Goal: Book appointment/travel/reservation

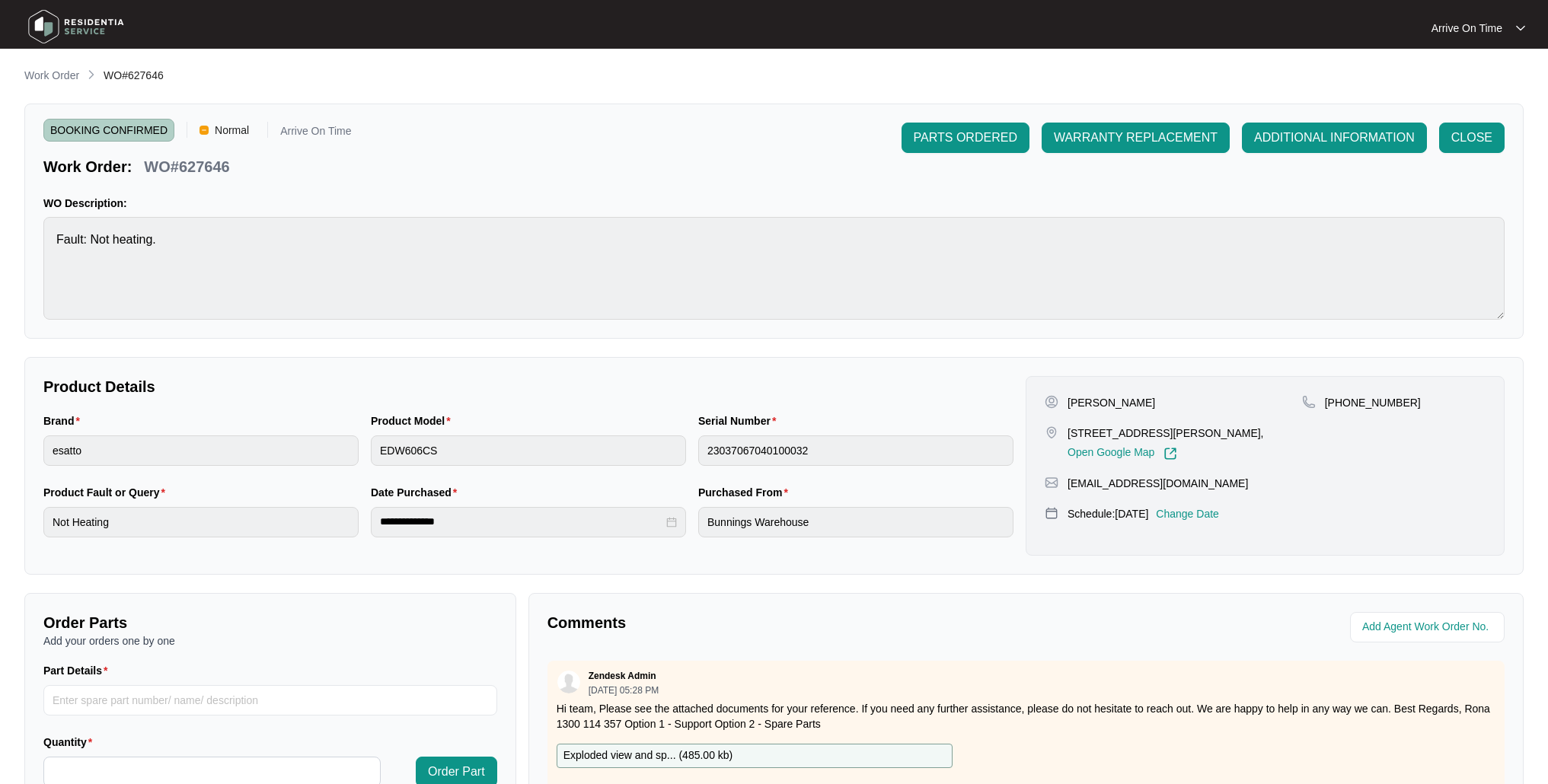
scroll to position [224, 0]
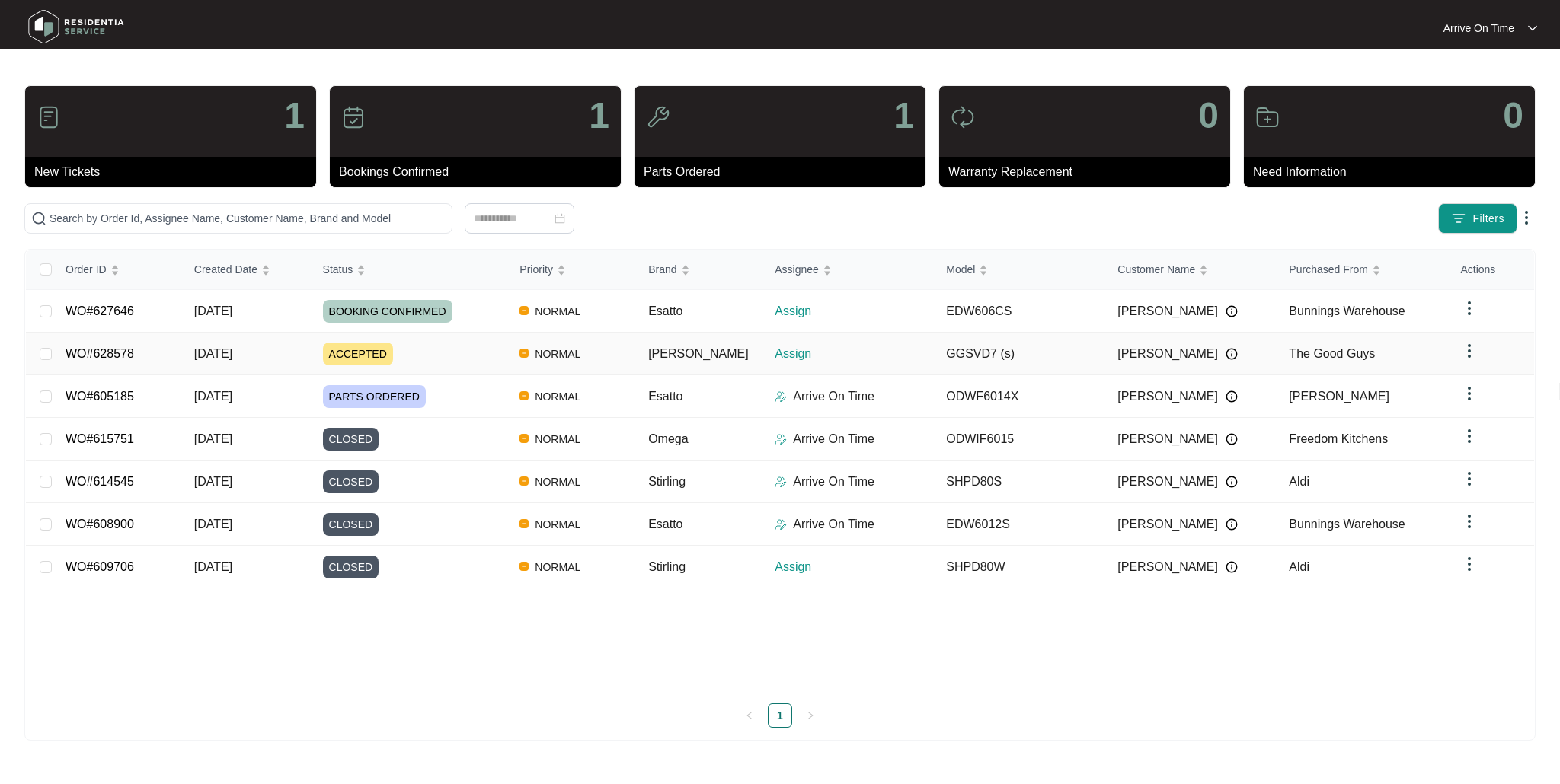
click at [355, 353] on span "ACCEPTED" at bounding box center [357, 354] width 70 height 23
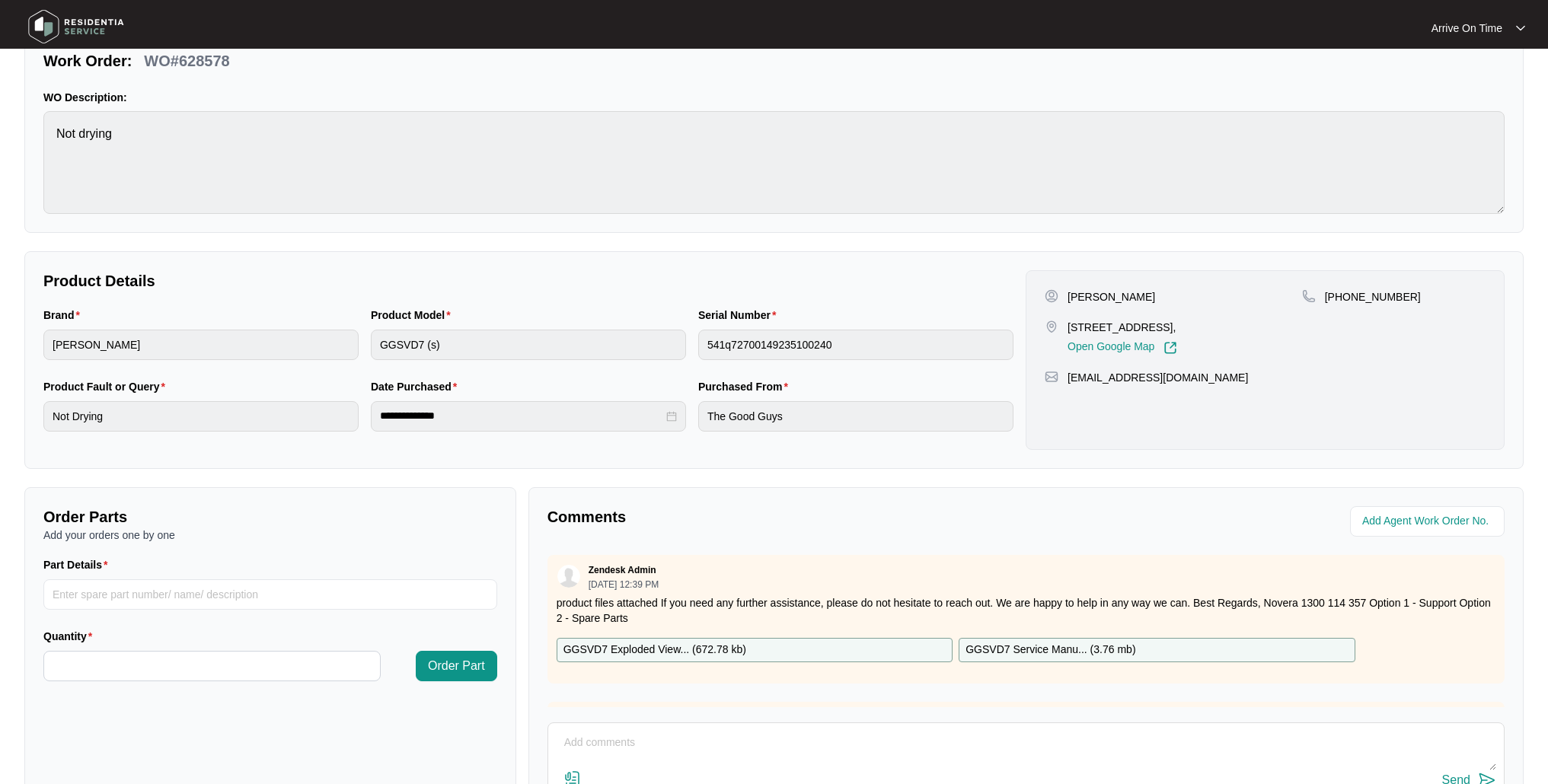
scroll to position [166, 0]
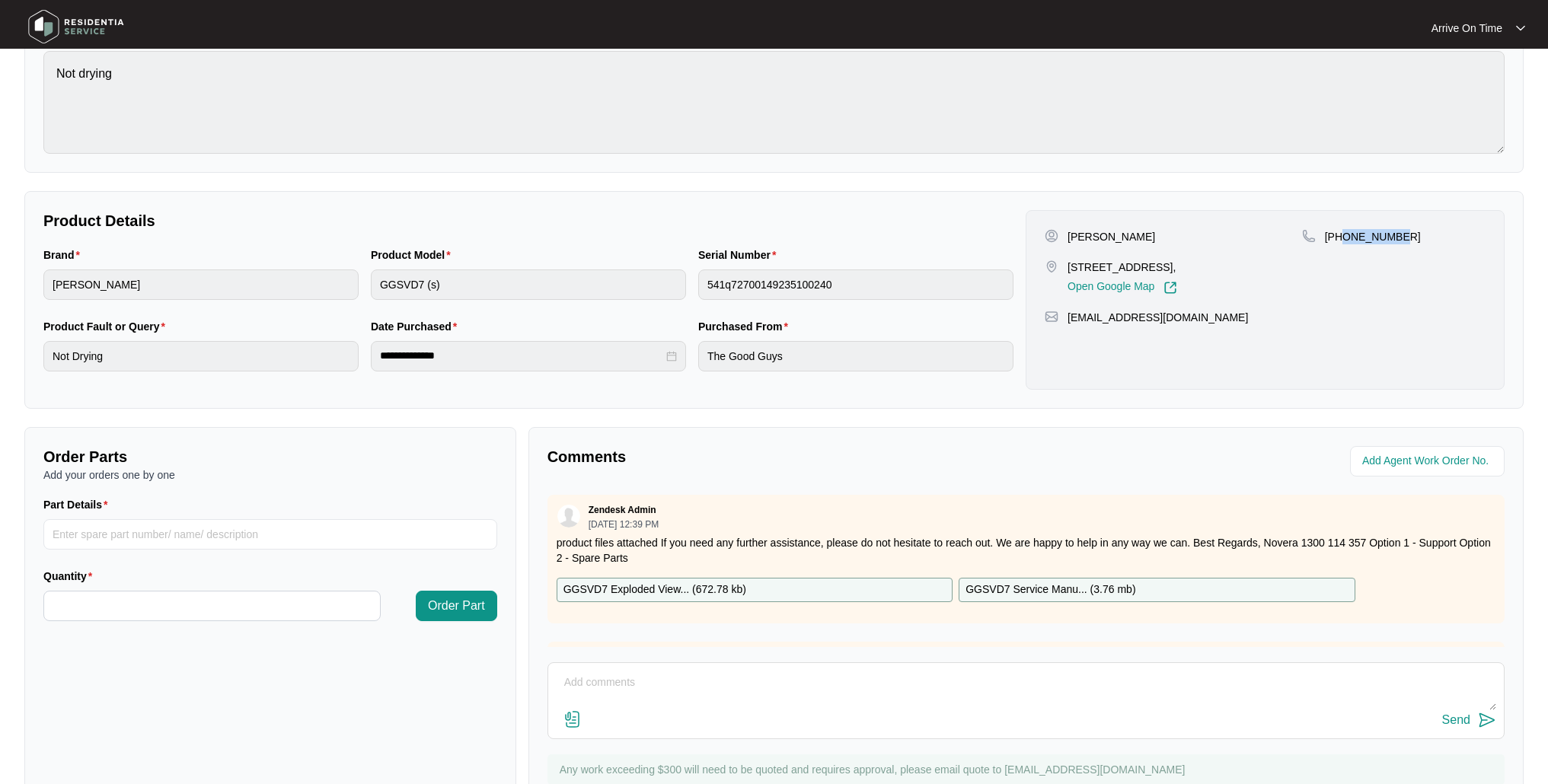
drag, startPoint x: 1405, startPoint y: 230, endPoint x: 1352, endPoint y: 310, distance: 96.0
click at [1341, 235] on div "[PHONE_NUMBER]" at bounding box center [1393, 236] width 183 height 15
copy p "431037335"
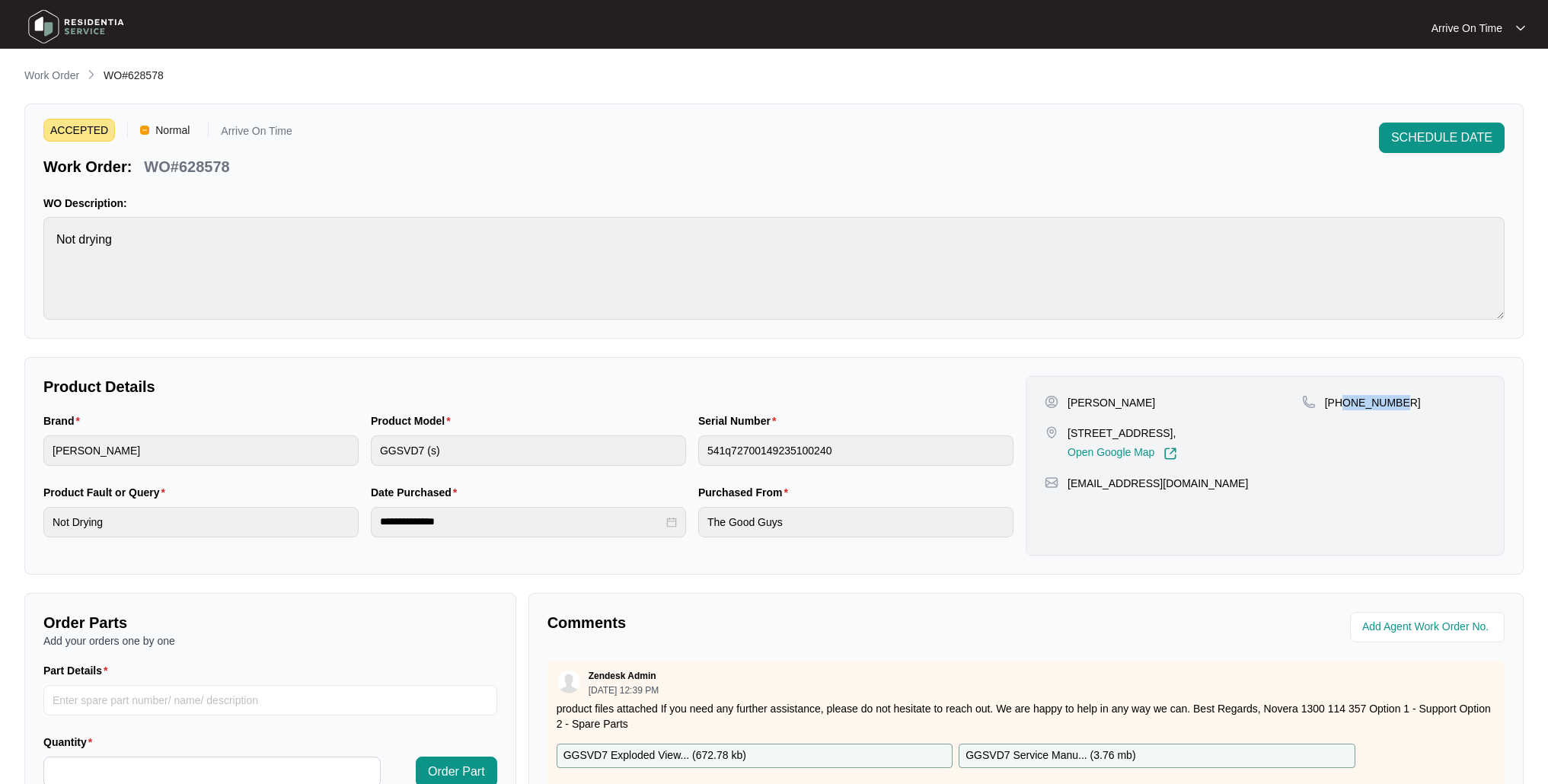
scroll to position [0, 0]
click at [1433, 130] on span "SCHEDULE DATE" at bounding box center [1441, 138] width 101 height 18
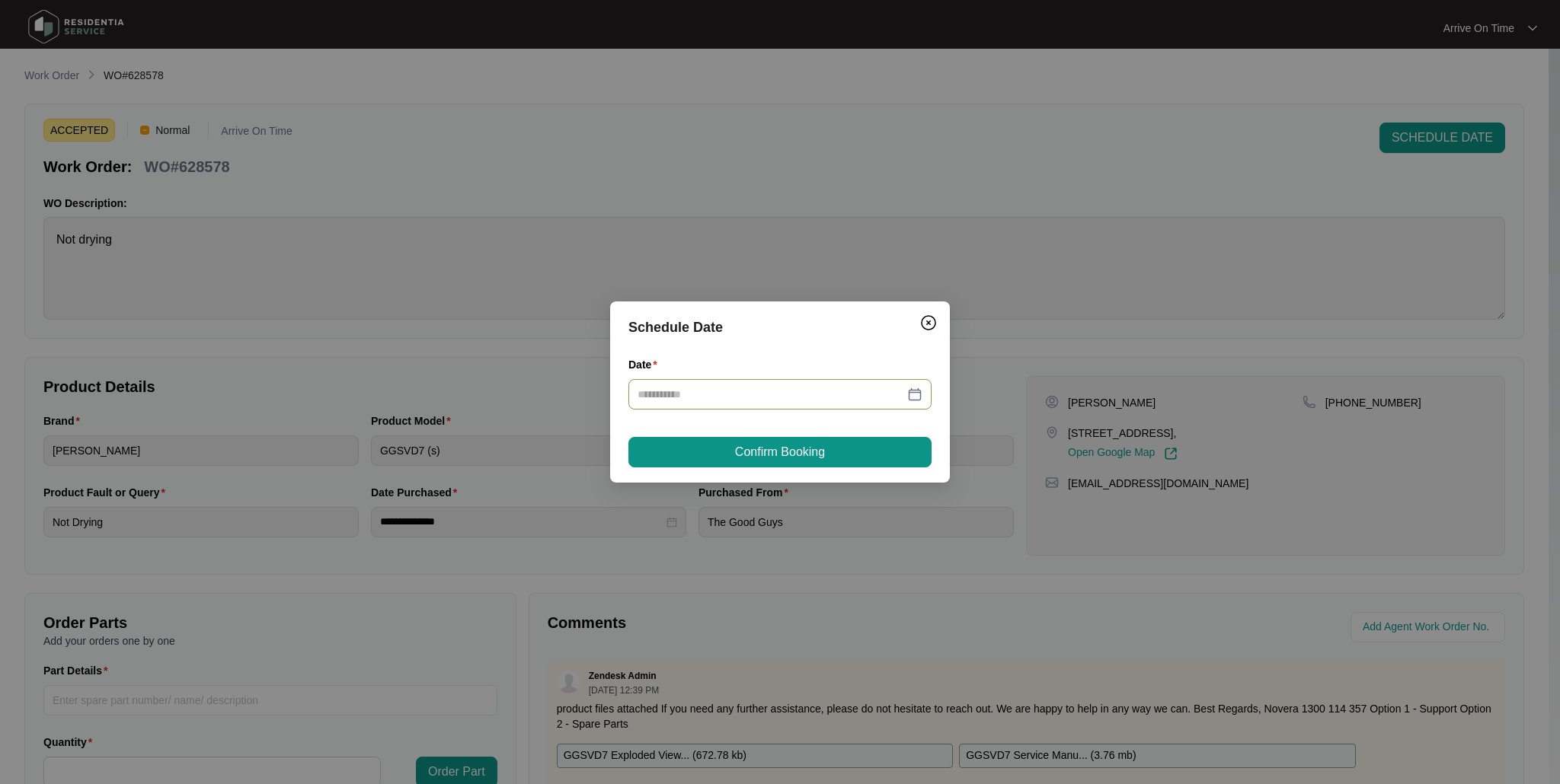
click at [677, 393] on input "Date" at bounding box center [771, 394] width 267 height 17
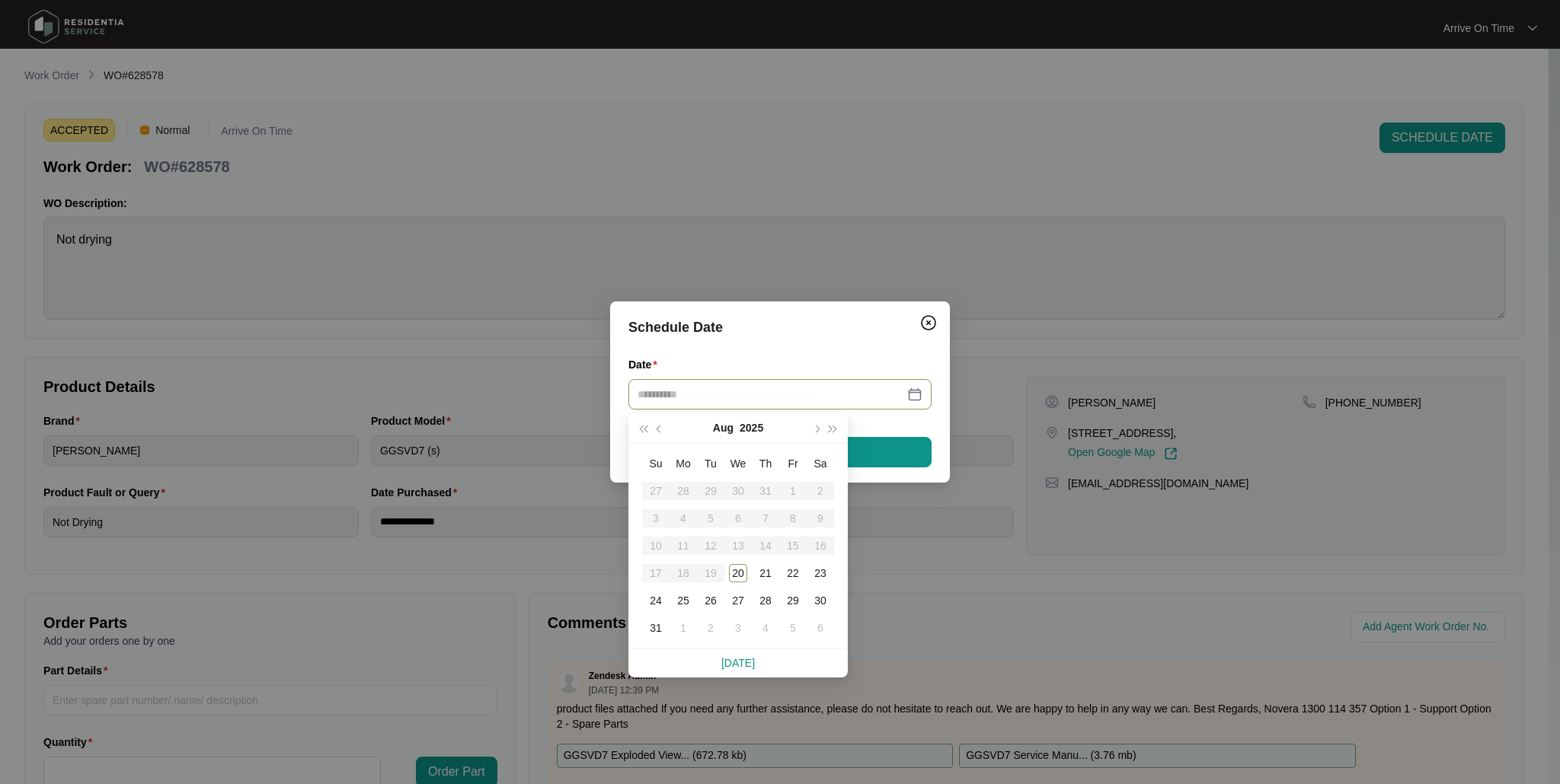
type input "**********"
click at [819, 420] on button "button" at bounding box center [816, 428] width 17 height 30
click at [682, 488] on div "1" at bounding box center [683, 491] width 18 height 18
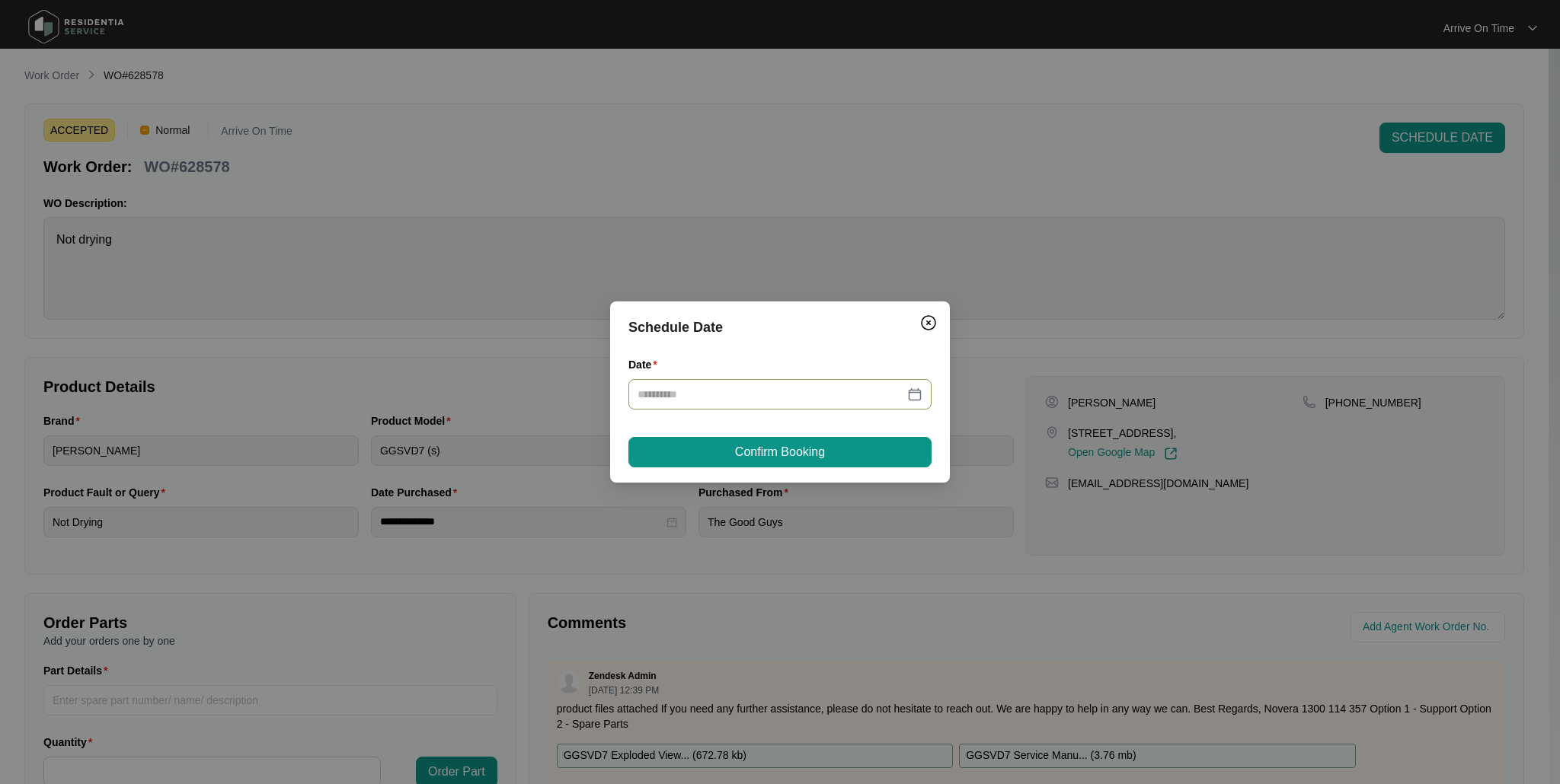
type input "**********"
click at [744, 456] on span "Confirm Booking" at bounding box center [780, 452] width 90 height 18
